Goal: Transaction & Acquisition: Purchase product/service

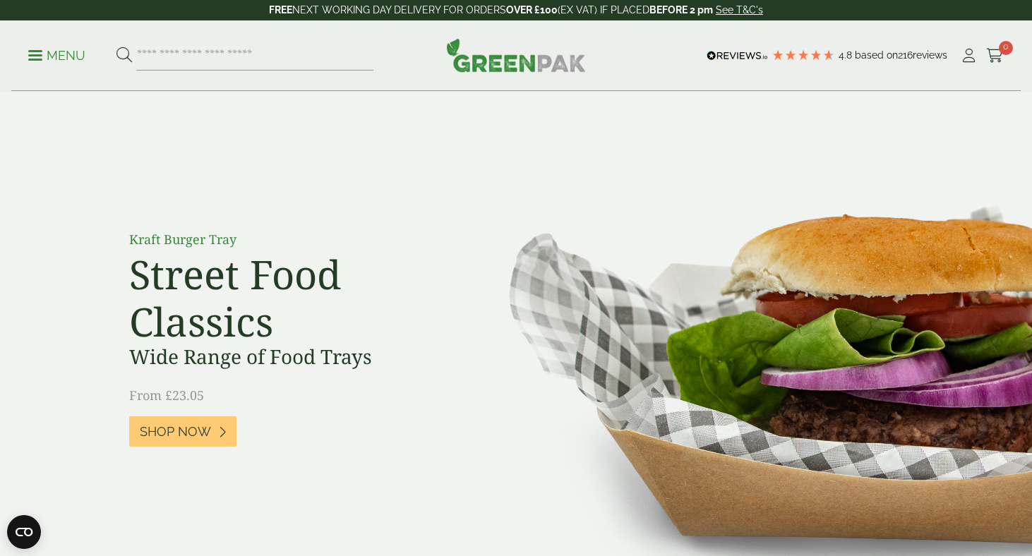
click at [36, 53] on p "Menu" at bounding box center [56, 55] width 57 height 17
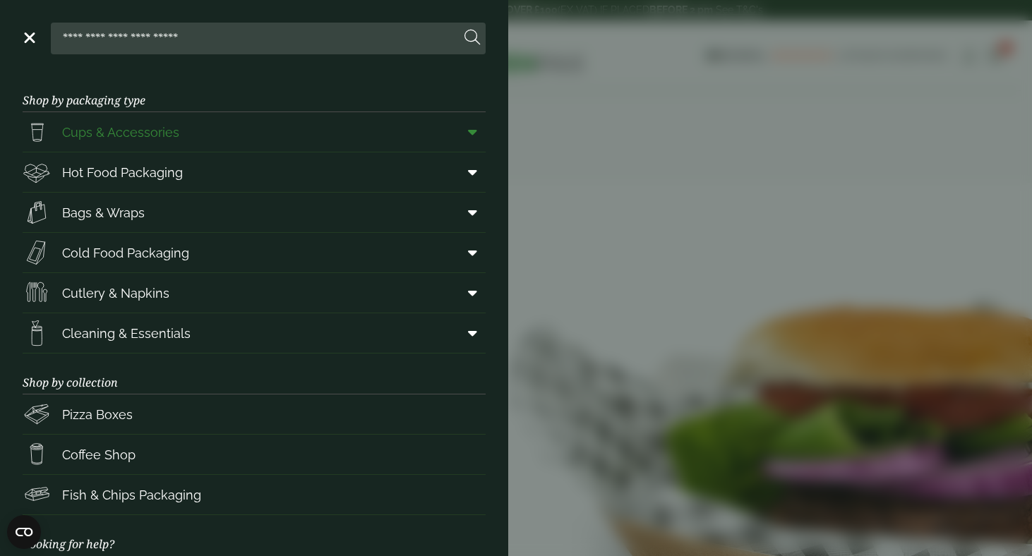
click at [135, 133] on span "Cups & Accessories" at bounding box center [120, 132] width 117 height 19
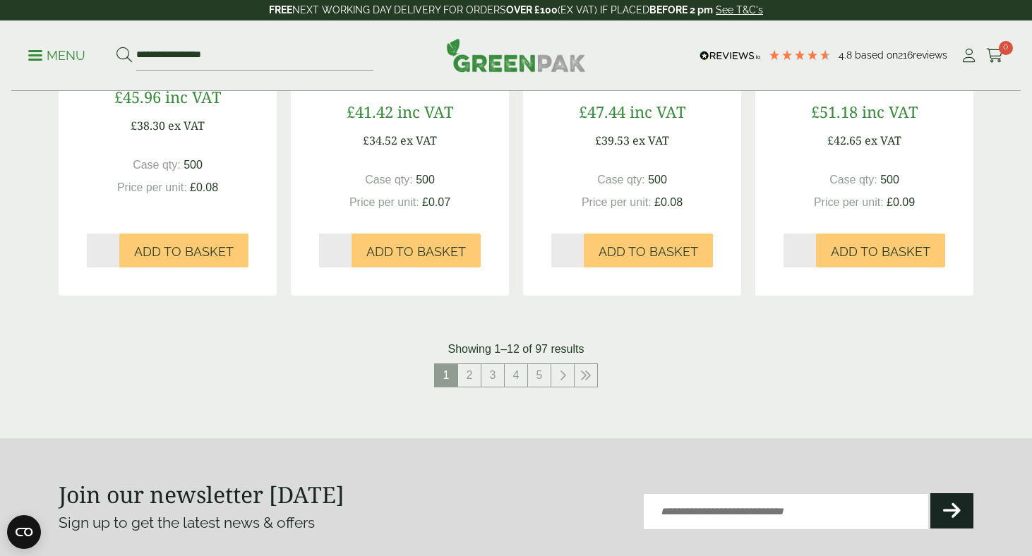
scroll to position [1432, 0]
click at [470, 371] on link "2" at bounding box center [469, 374] width 23 height 23
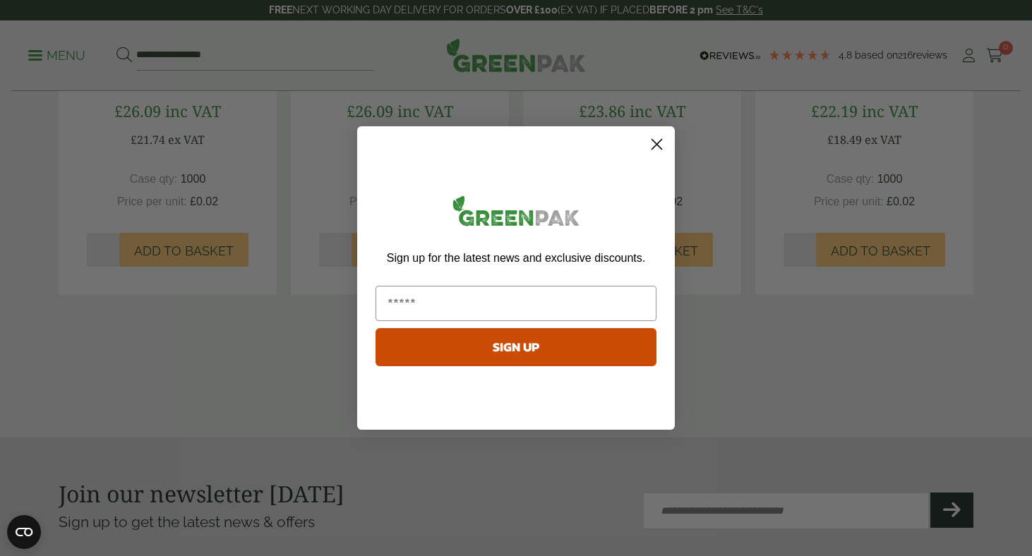
click at [654, 138] on circle "Close dialog" at bounding box center [656, 144] width 23 height 23
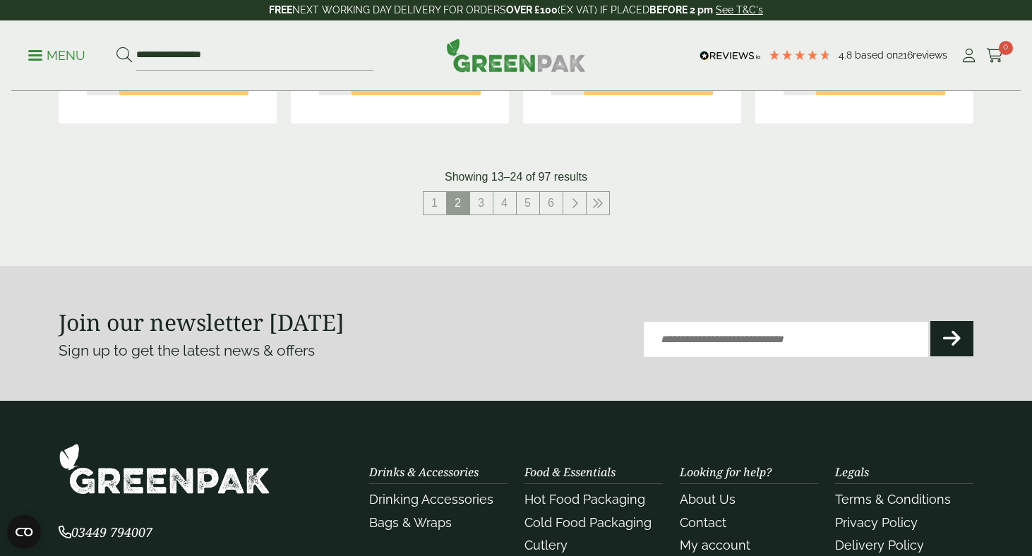
scroll to position [1632, 0]
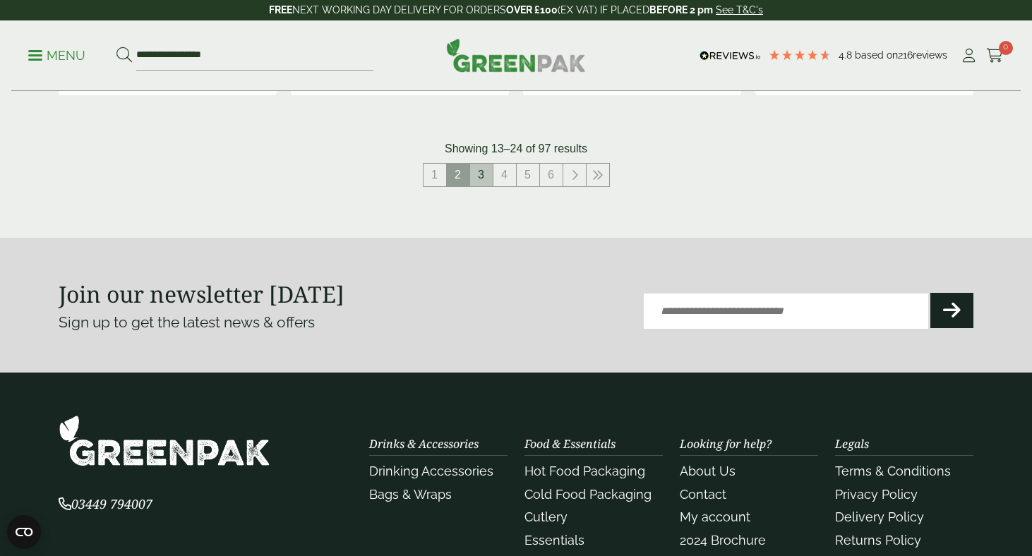
click at [480, 168] on link "3" at bounding box center [481, 175] width 23 height 23
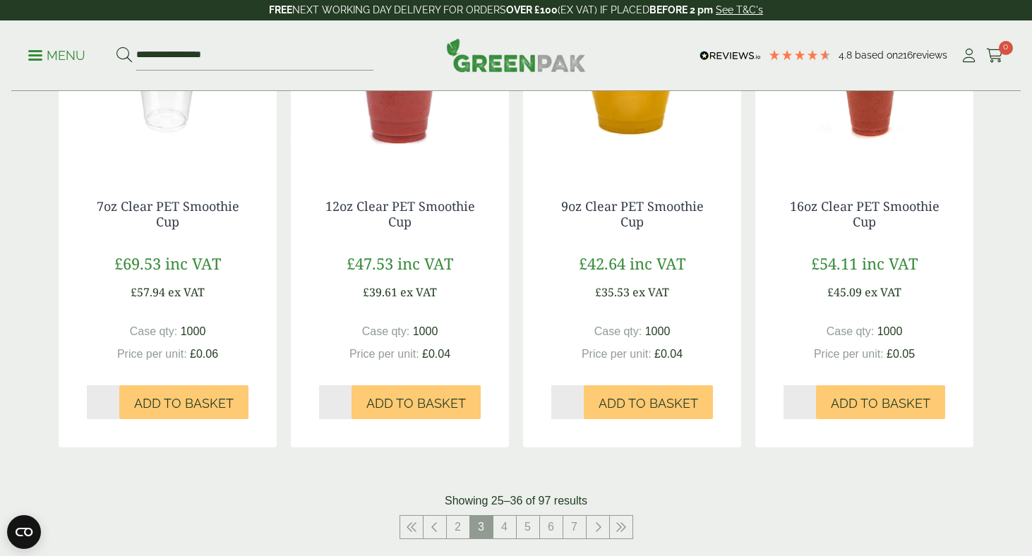
scroll to position [1289, 0]
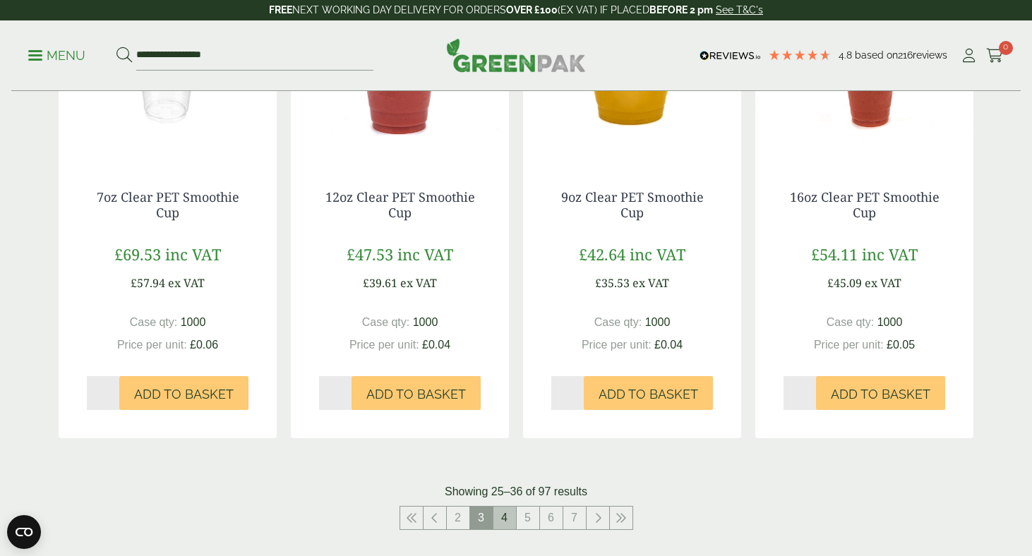
click at [508, 513] on link "4" at bounding box center [504, 518] width 23 height 23
